Goal: Transaction & Acquisition: Purchase product/service

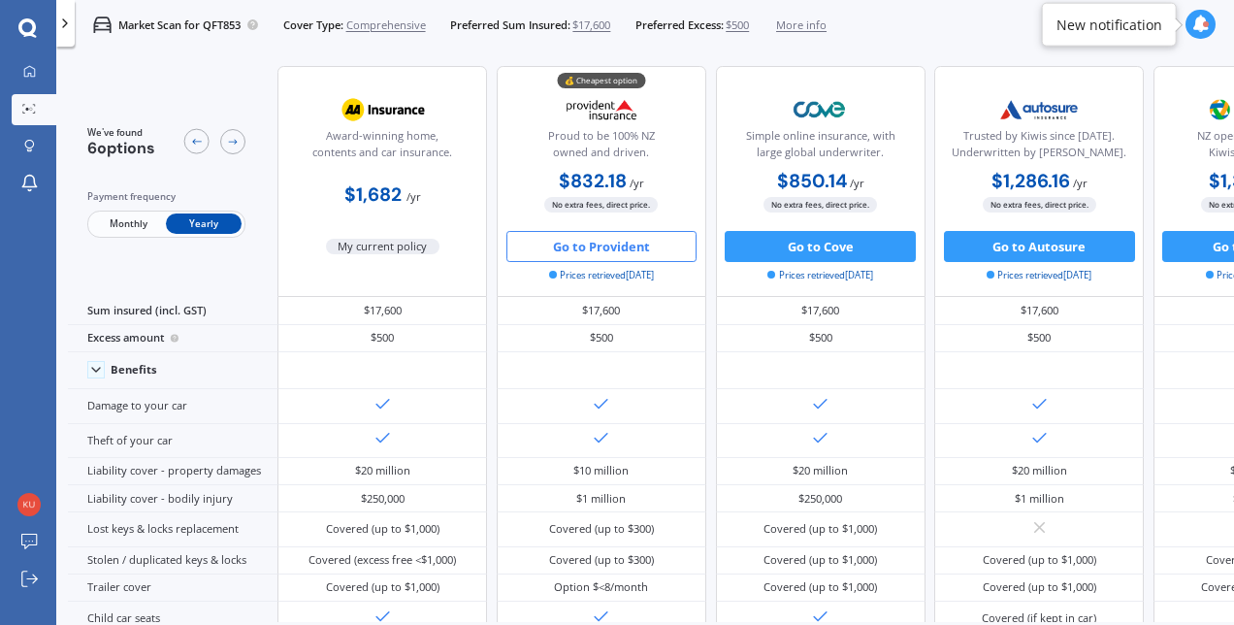
scroll to position [301, 0]
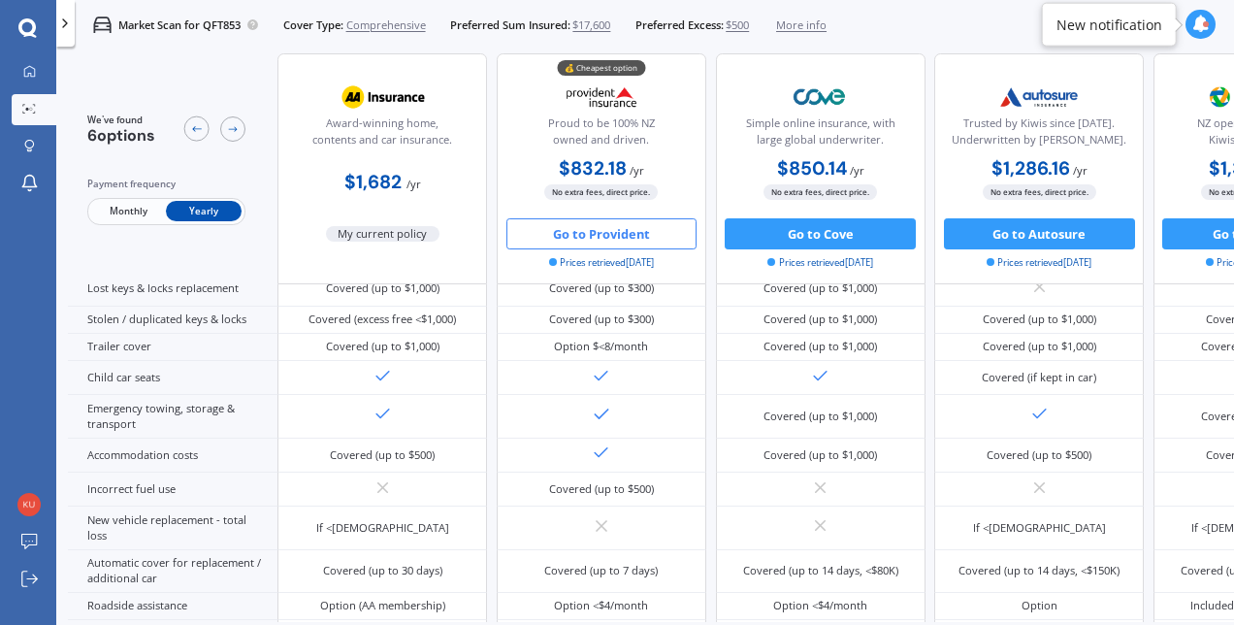
click at [639, 233] on button "Go to Provident" at bounding box center [601, 233] width 191 height 31
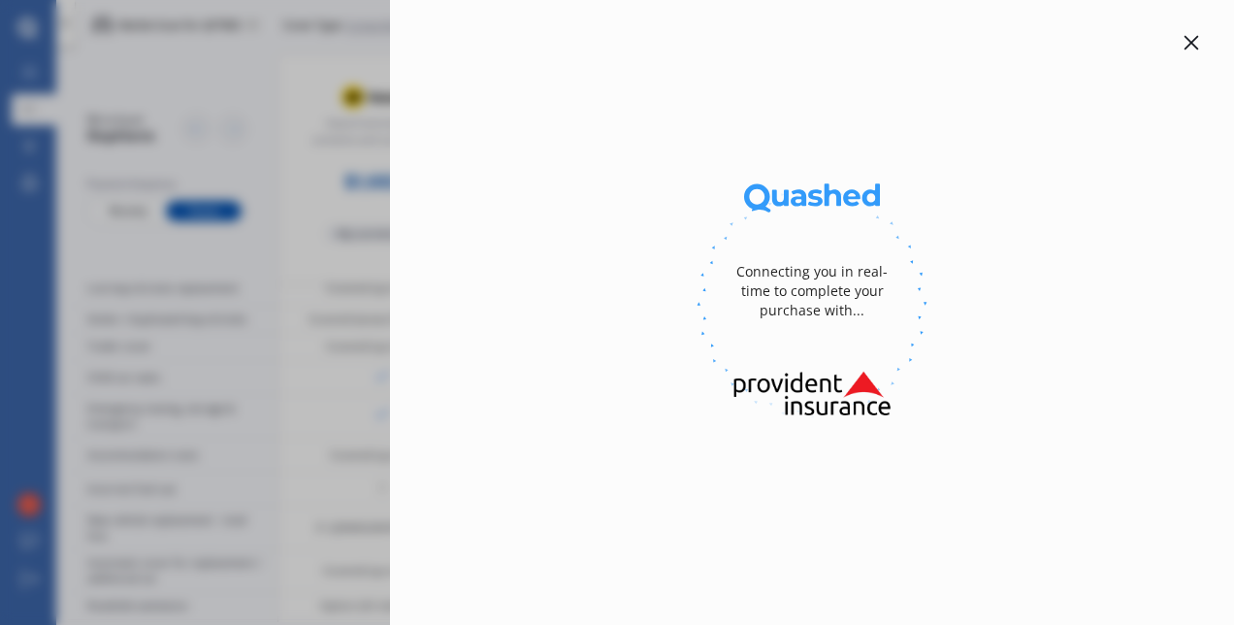
select select "full"
select select "OFF-STREET"
select select "[STREET_ADDRESS]"
select select "NISSAN"
select select "LEAF"
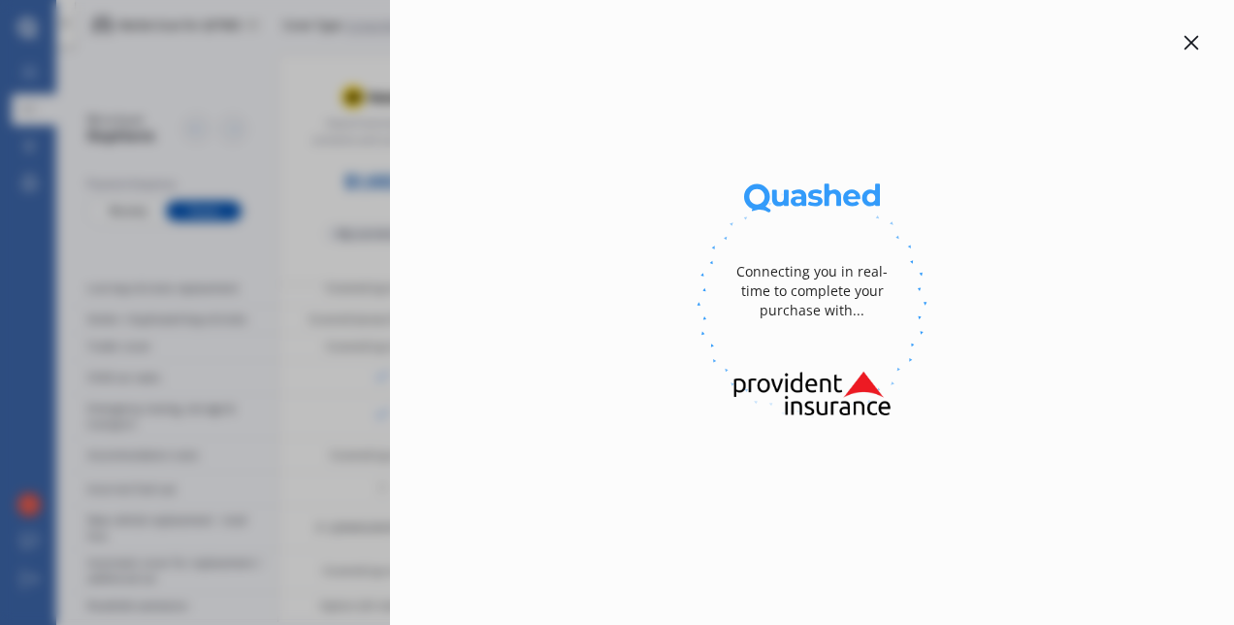
select select "NZVNISS2019AEDP"
select select "none"
select select "NO"
